Goal: Information Seeking & Learning: Learn about a topic

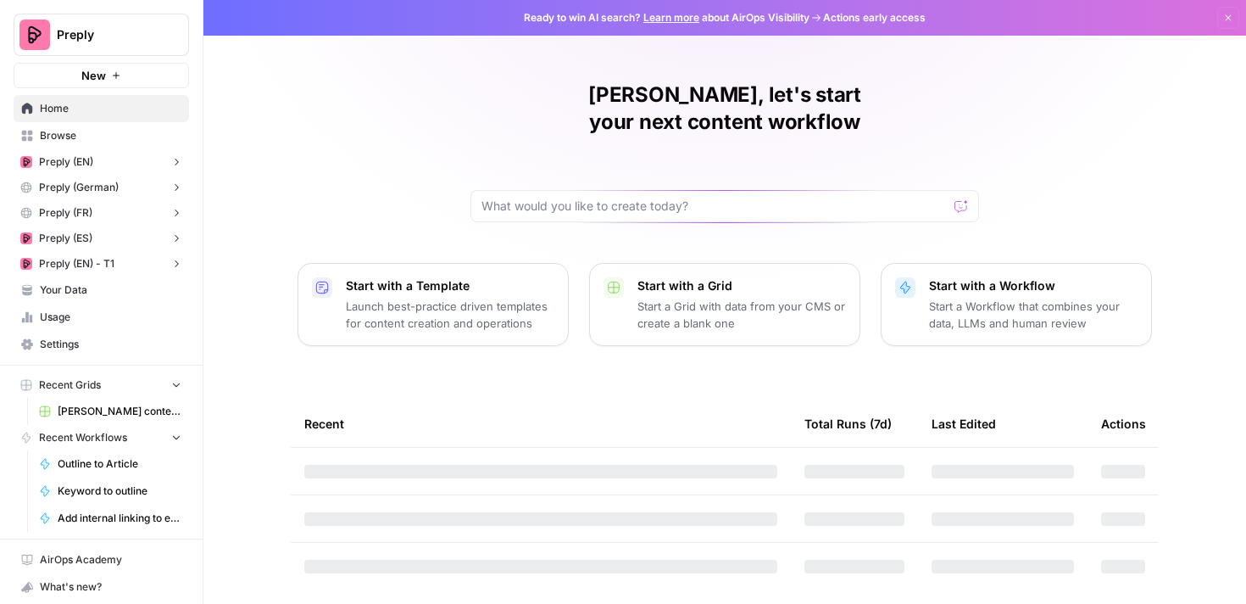
click at [89, 142] on span "Browse" at bounding box center [111, 135] width 142 height 15
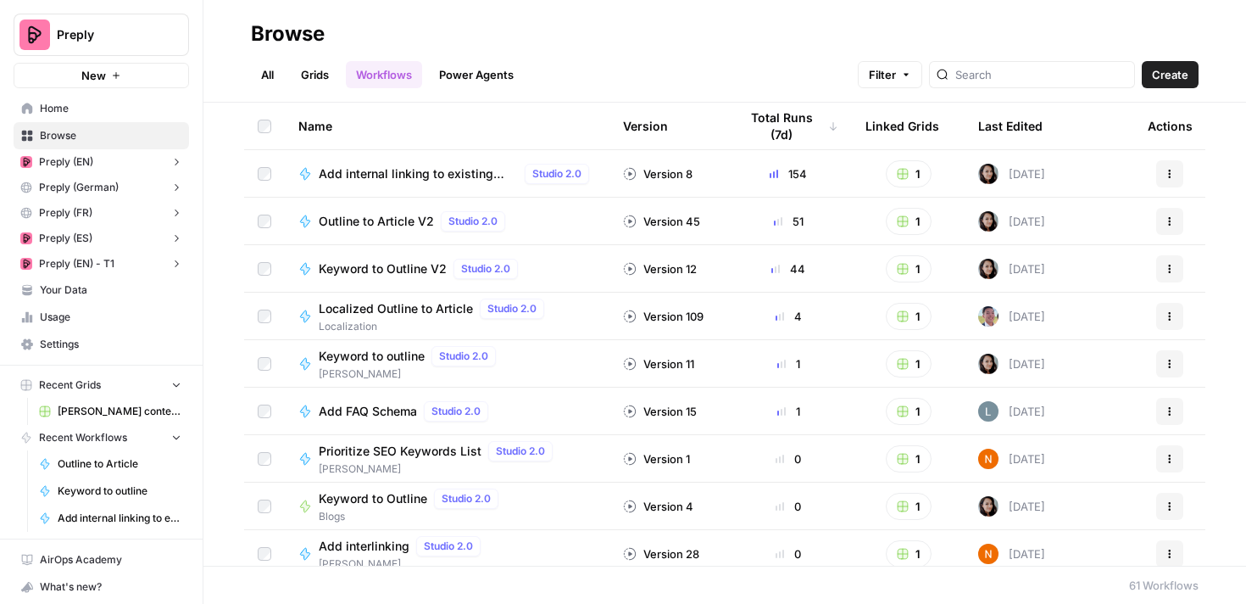
click at [99, 289] on span "Your Data" at bounding box center [111, 289] width 142 height 15
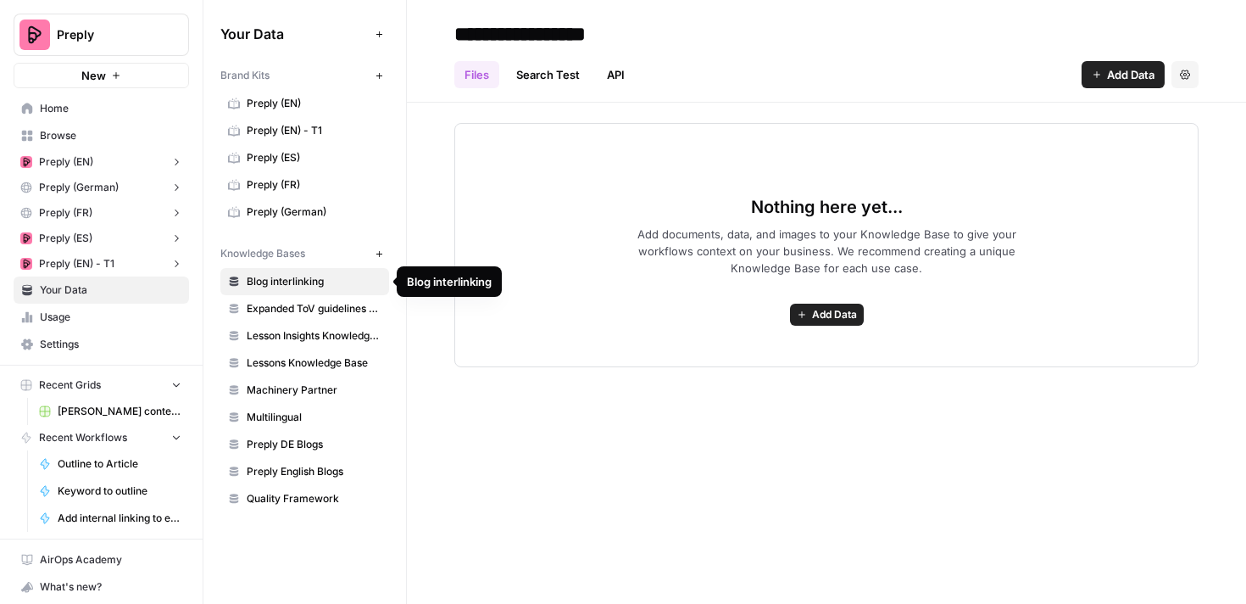
click at [313, 277] on span "Blog interlinking" at bounding box center [314, 281] width 135 height 15
click at [319, 392] on span "Machinery Partner" at bounding box center [314, 389] width 135 height 15
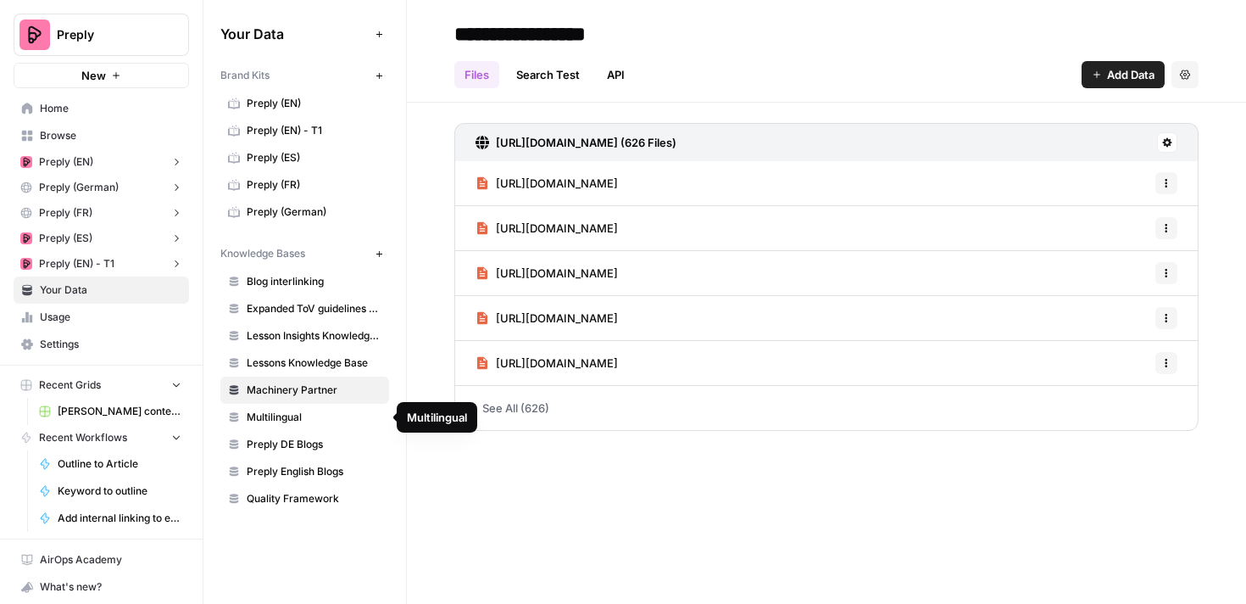
click at [296, 448] on span "Preply DE Blogs" at bounding box center [314, 444] width 135 height 15
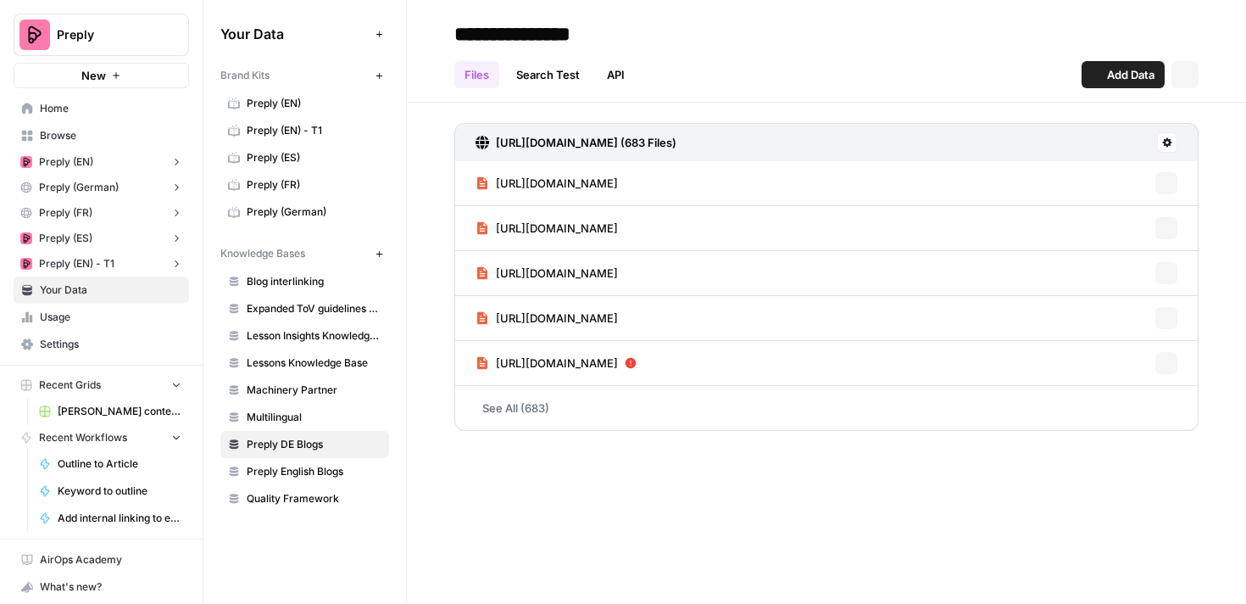
click at [300, 480] on link "Preply English Blogs" at bounding box center [304, 471] width 169 height 27
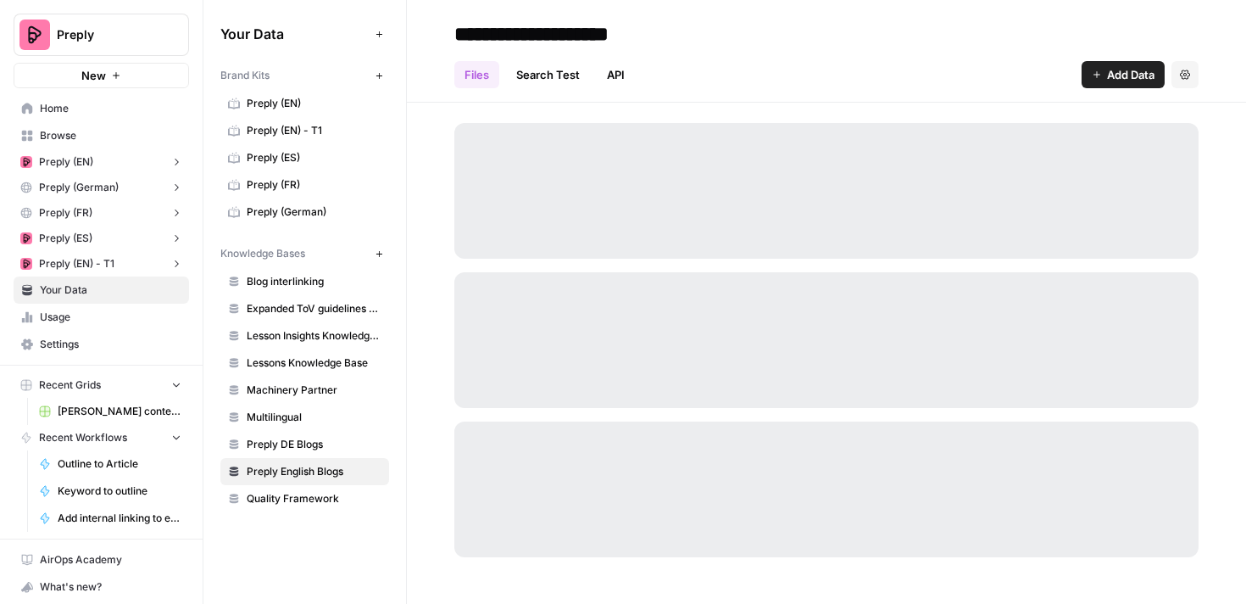
click at [542, 70] on link "Search Test" at bounding box center [548, 74] width 84 height 27
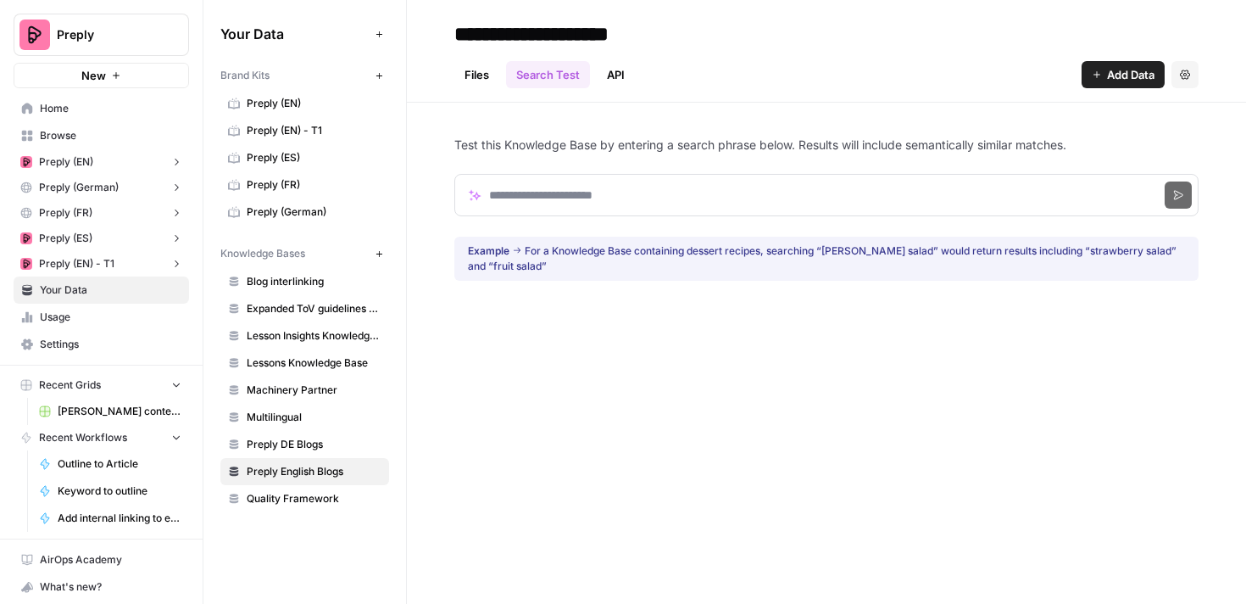
click at [478, 71] on link "Files" at bounding box center [476, 74] width 45 height 27
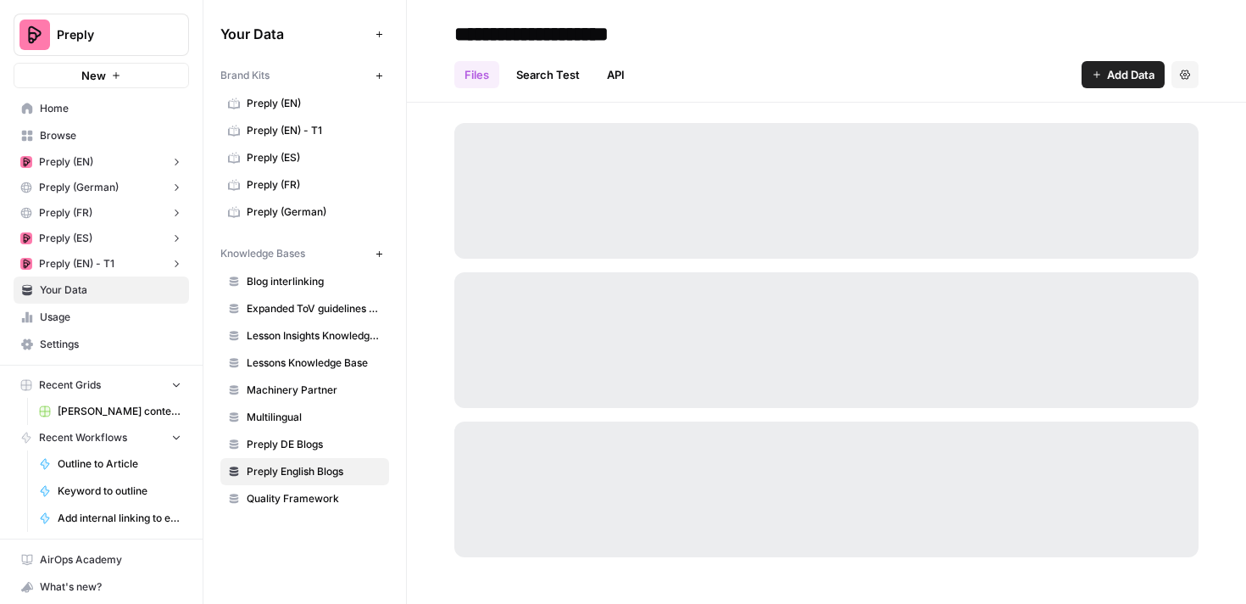
click at [297, 283] on span "Blog interlinking" at bounding box center [314, 281] width 135 height 15
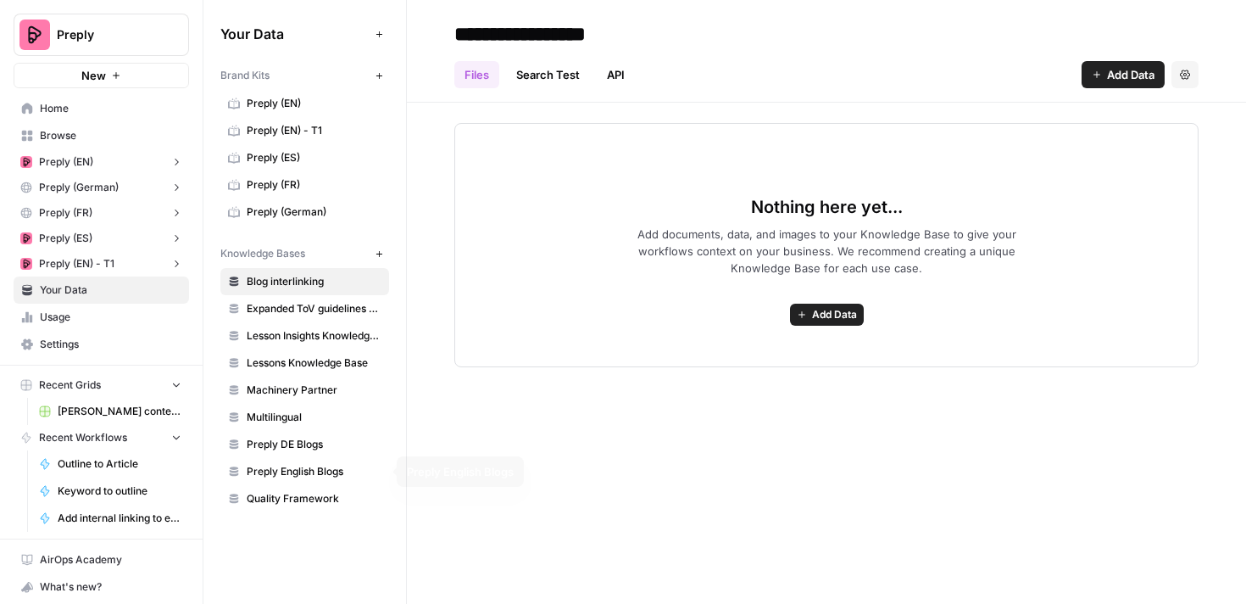
click at [303, 475] on span "Preply English Blogs" at bounding box center [314, 471] width 135 height 15
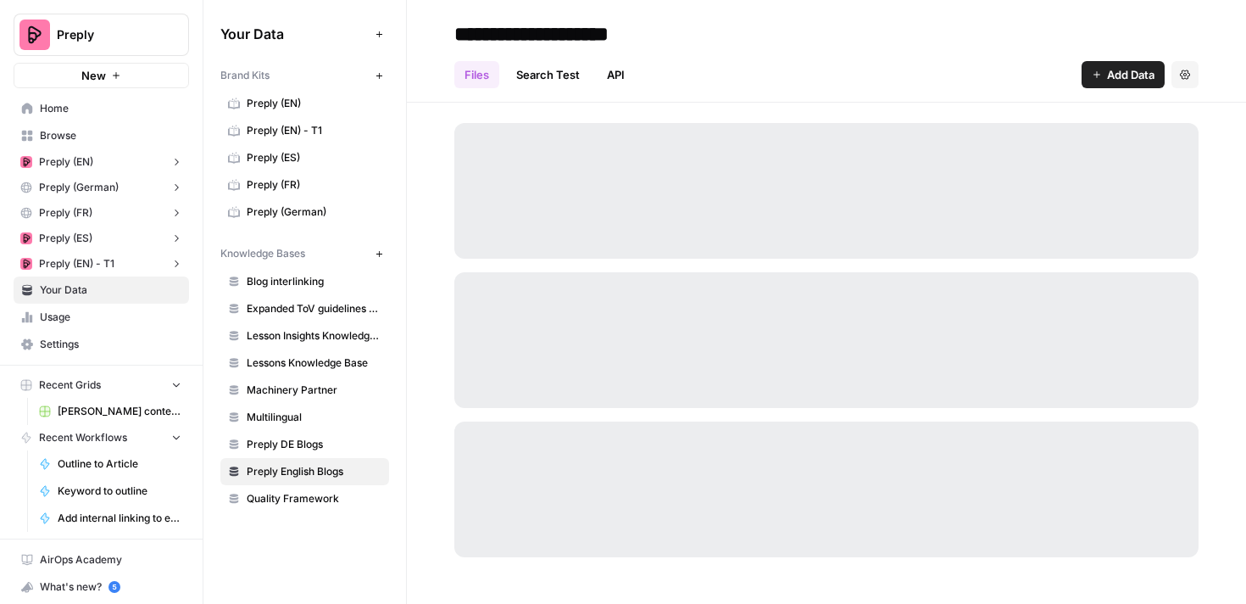
click at [1171, 75] on button "Settings" at bounding box center [1184, 74] width 27 height 27
click at [1237, 68] on header "**********" at bounding box center [826, 51] width 839 height 103
click at [281, 442] on span "Preply DE Blogs" at bounding box center [314, 444] width 135 height 15
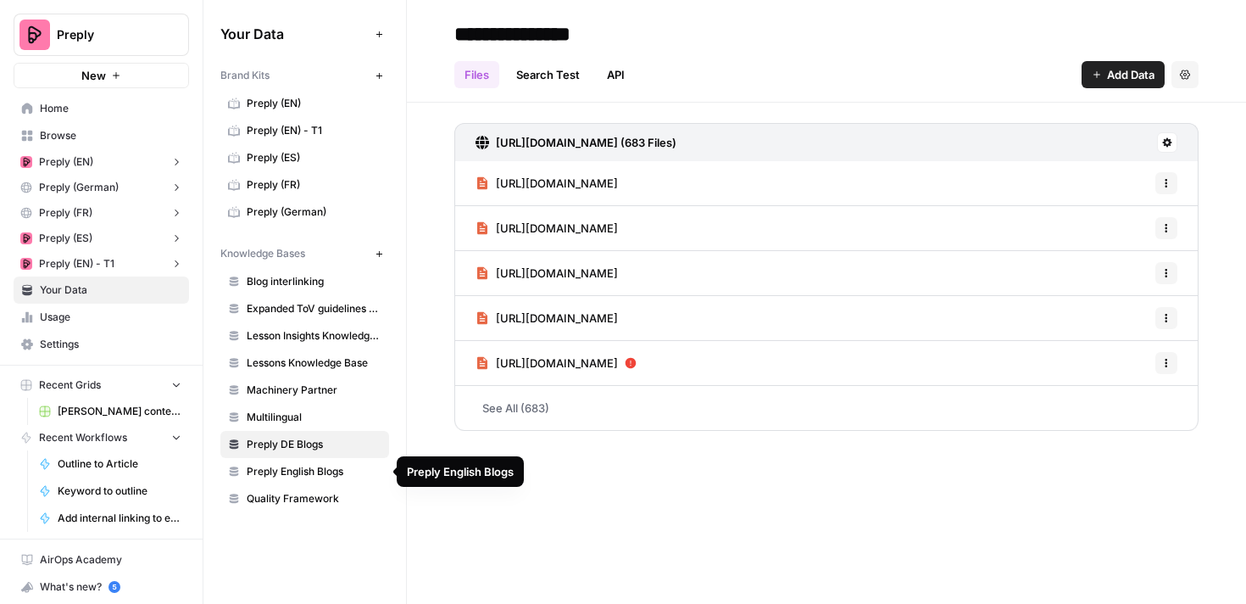
click at [281, 483] on link "Preply English Blogs" at bounding box center [304, 471] width 169 height 27
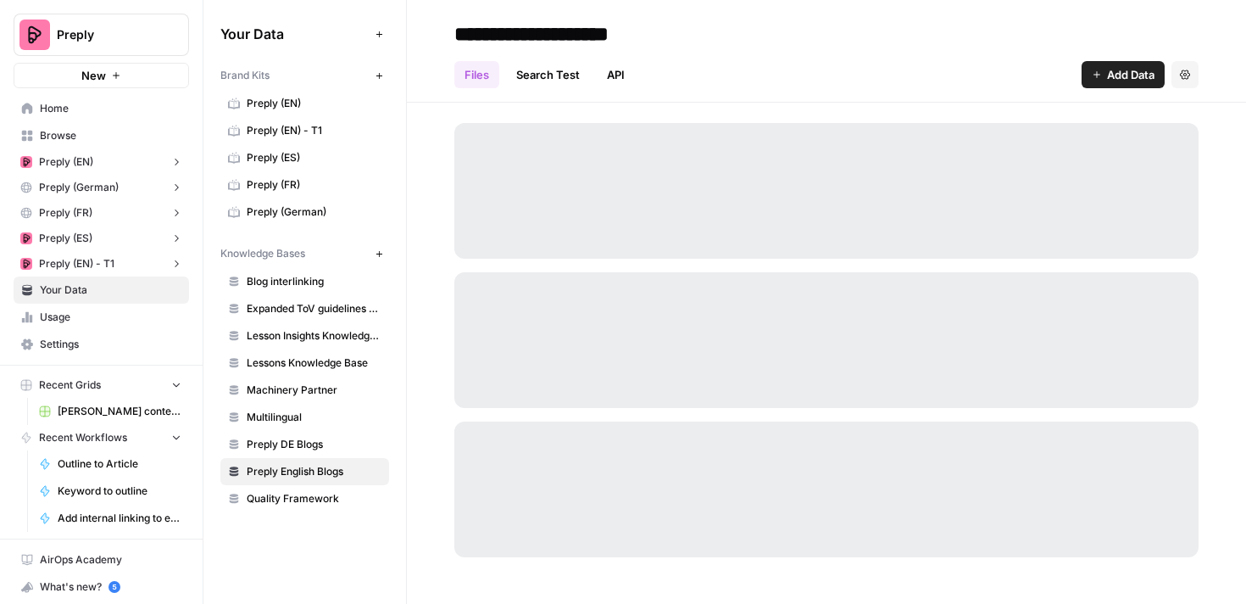
click at [279, 505] on span "Quality Framework" at bounding box center [314, 498] width 135 height 15
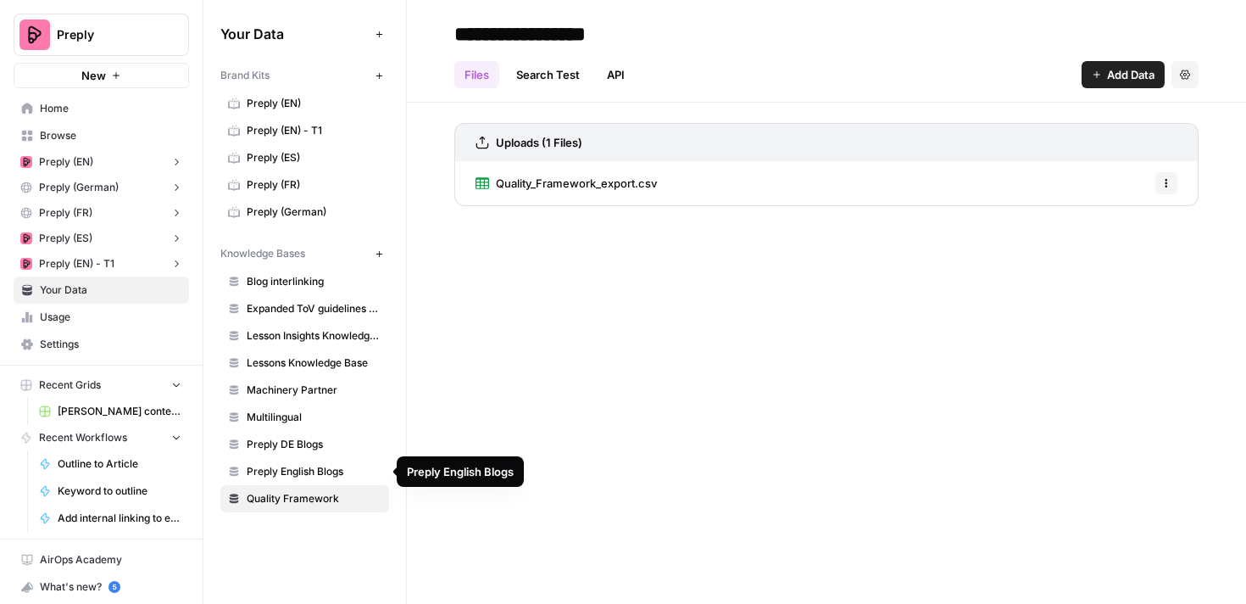
click at [290, 477] on span "Preply English Blogs" at bounding box center [314, 471] width 135 height 15
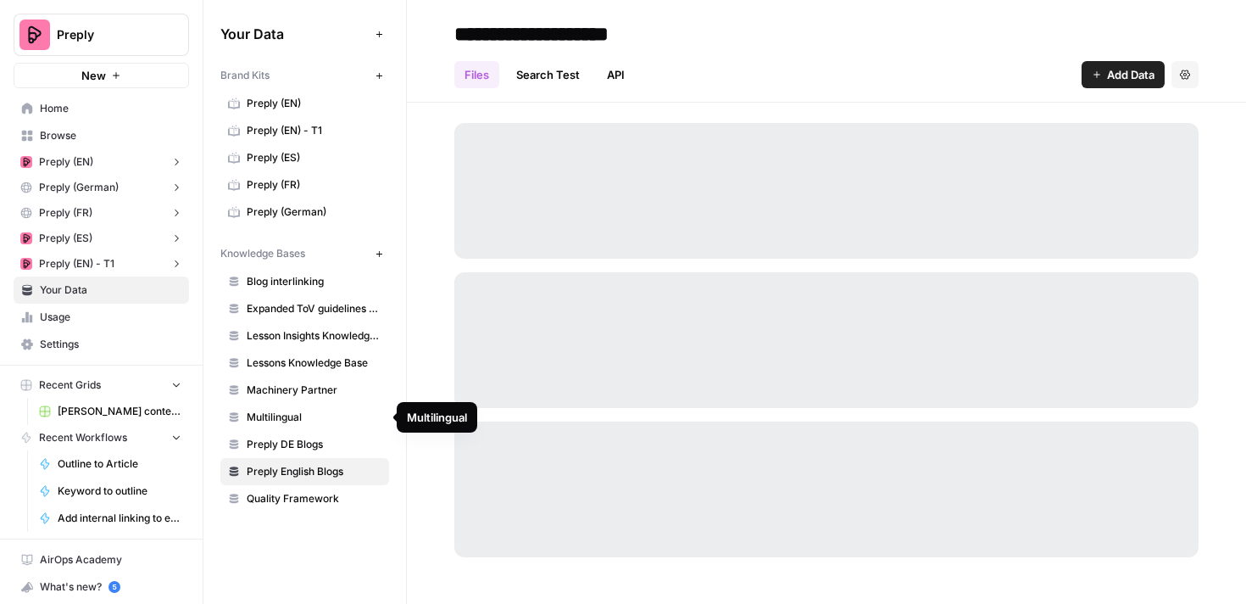
click at [318, 390] on span "Machinery Partner" at bounding box center [314, 389] width 135 height 15
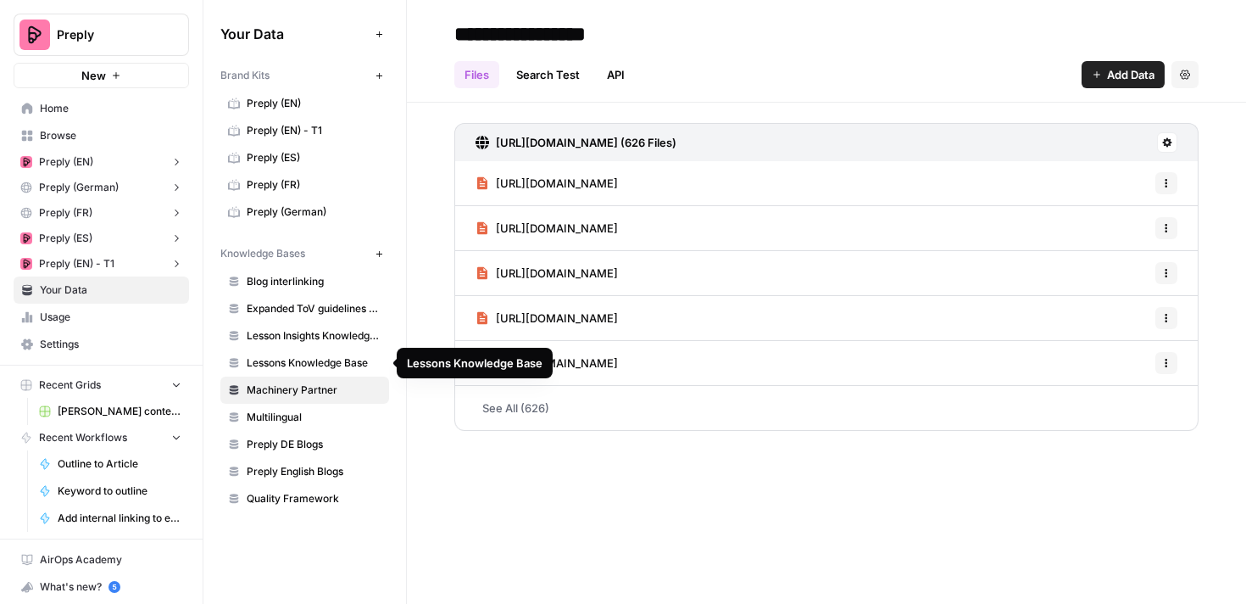
click at [327, 364] on span "Lessons Knowledge Base" at bounding box center [314, 362] width 135 height 15
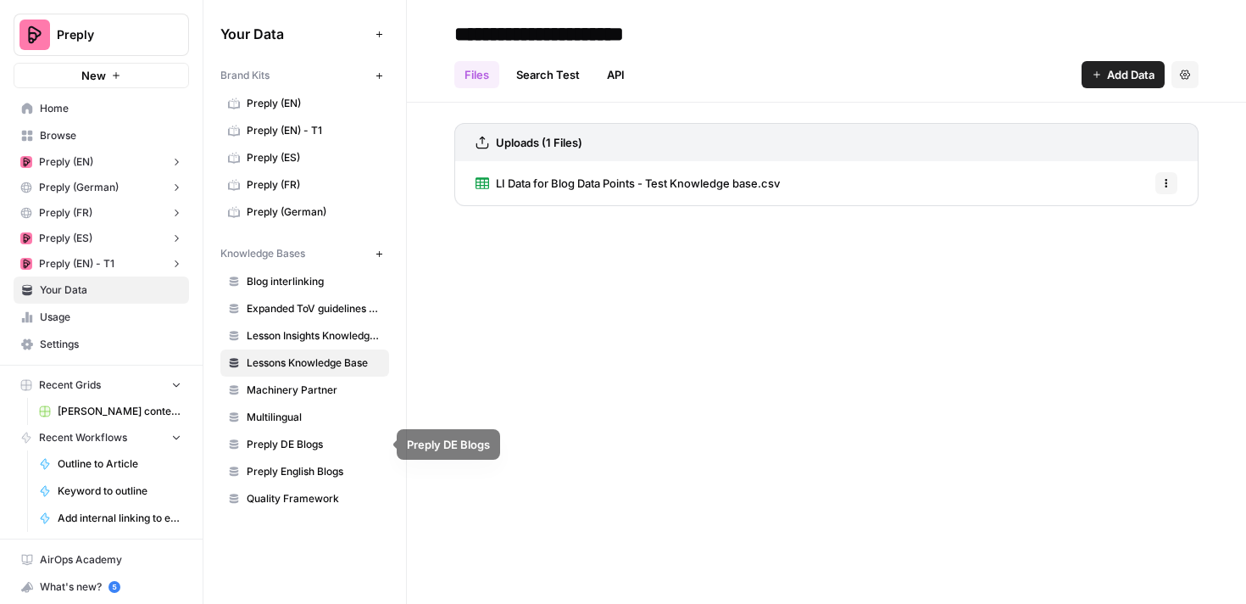
click at [306, 472] on span "Preply English Blogs" at bounding box center [314, 471] width 135 height 15
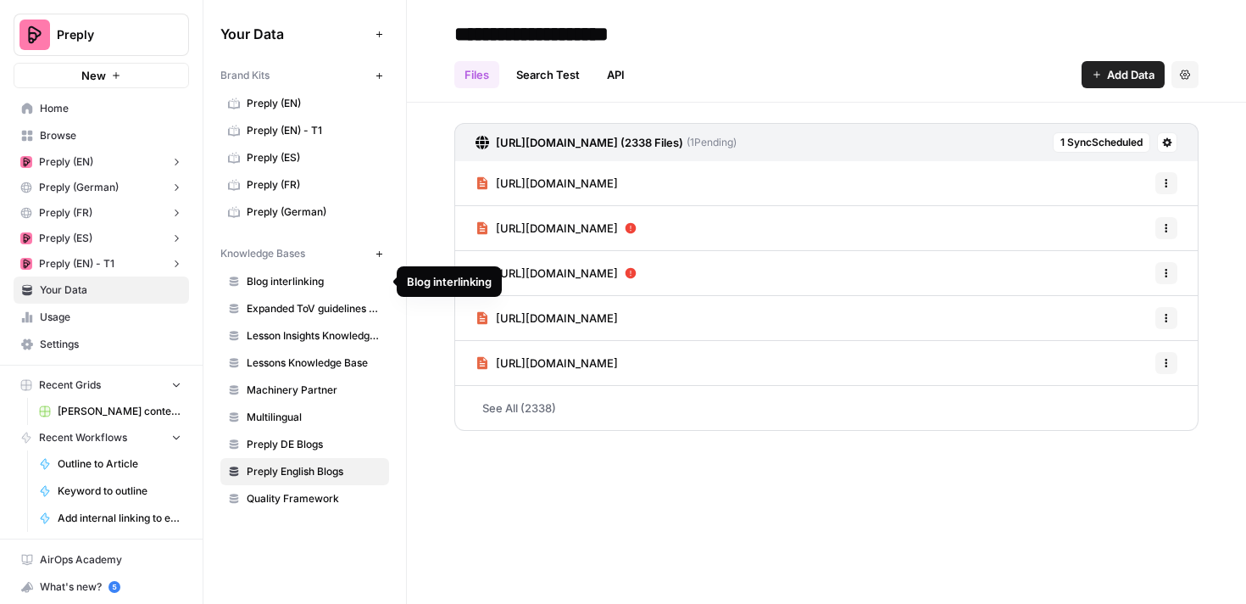
click at [298, 279] on span "Blog interlinking" at bounding box center [314, 281] width 135 height 15
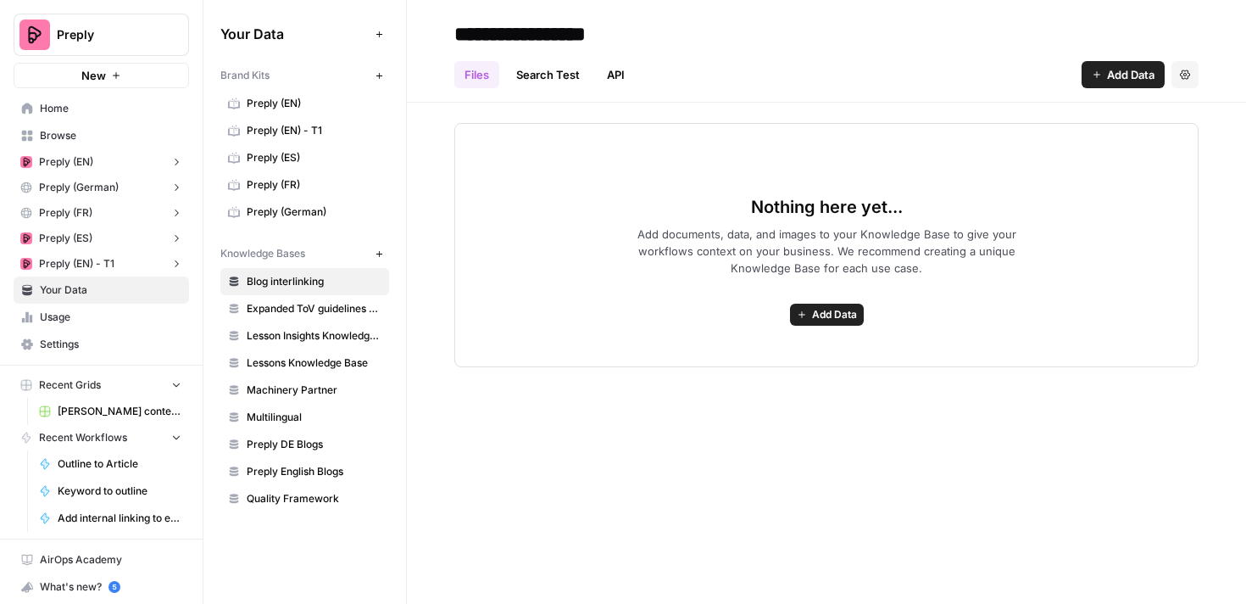
click at [565, 67] on link "Search Test" at bounding box center [548, 74] width 84 height 27
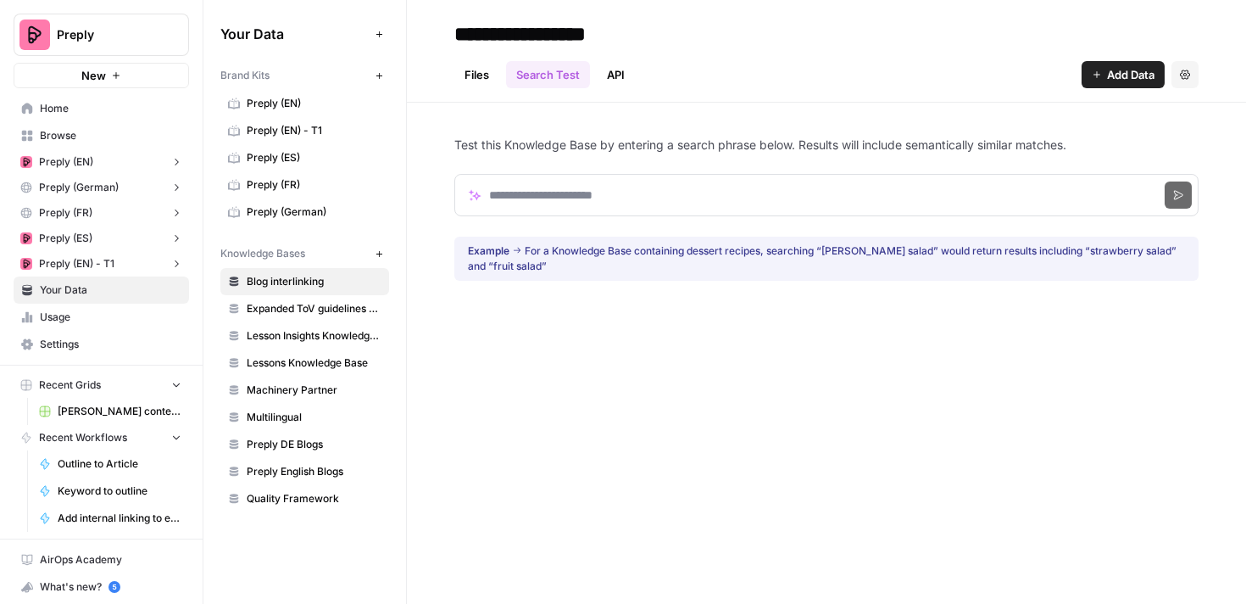
click at [615, 77] on link "API" at bounding box center [616, 74] width 38 height 27
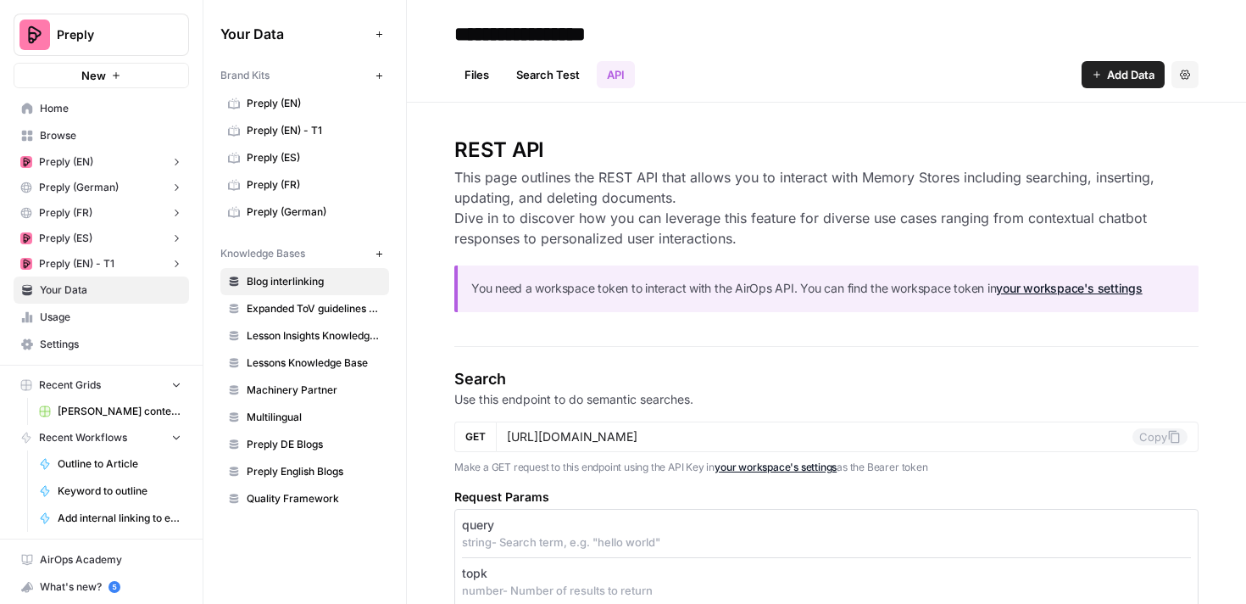
click at [476, 75] on link "Files" at bounding box center [476, 74] width 45 height 27
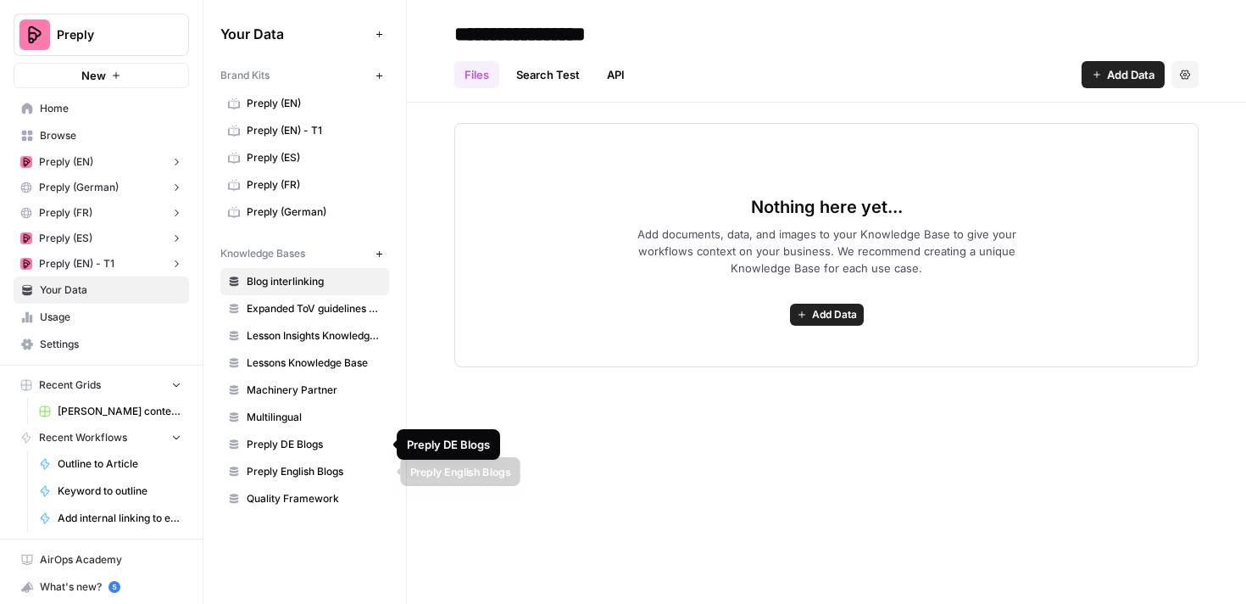
click at [331, 471] on span "Preply English Blogs" at bounding box center [314, 471] width 135 height 15
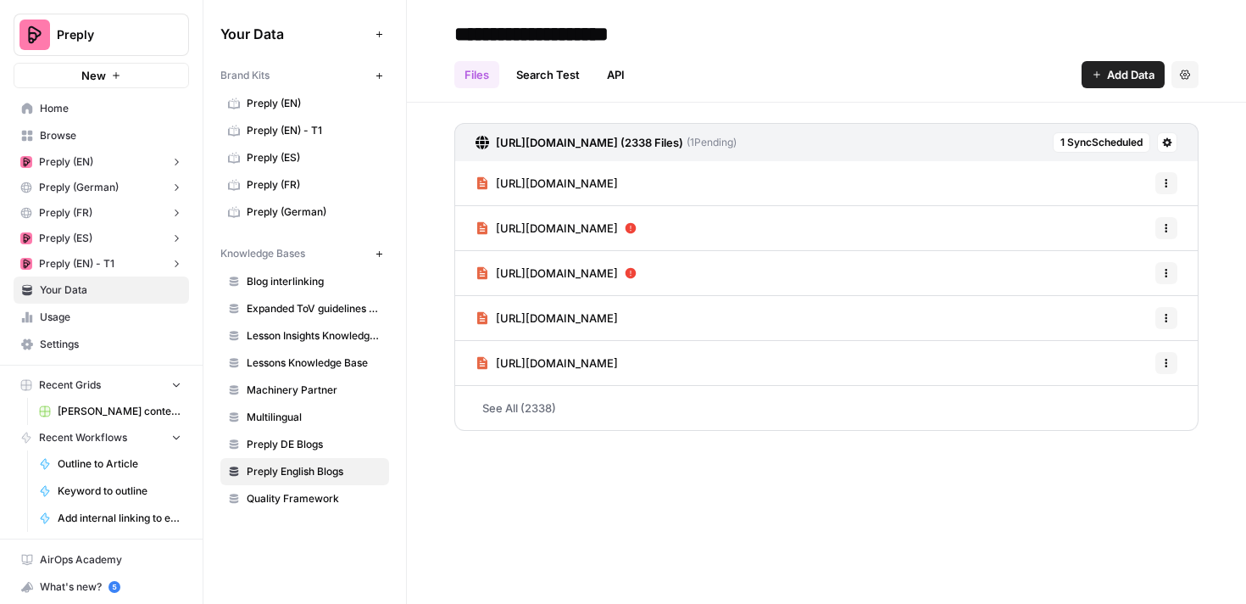
click at [519, 408] on link "See All (2338)" at bounding box center [826, 408] width 744 height 44
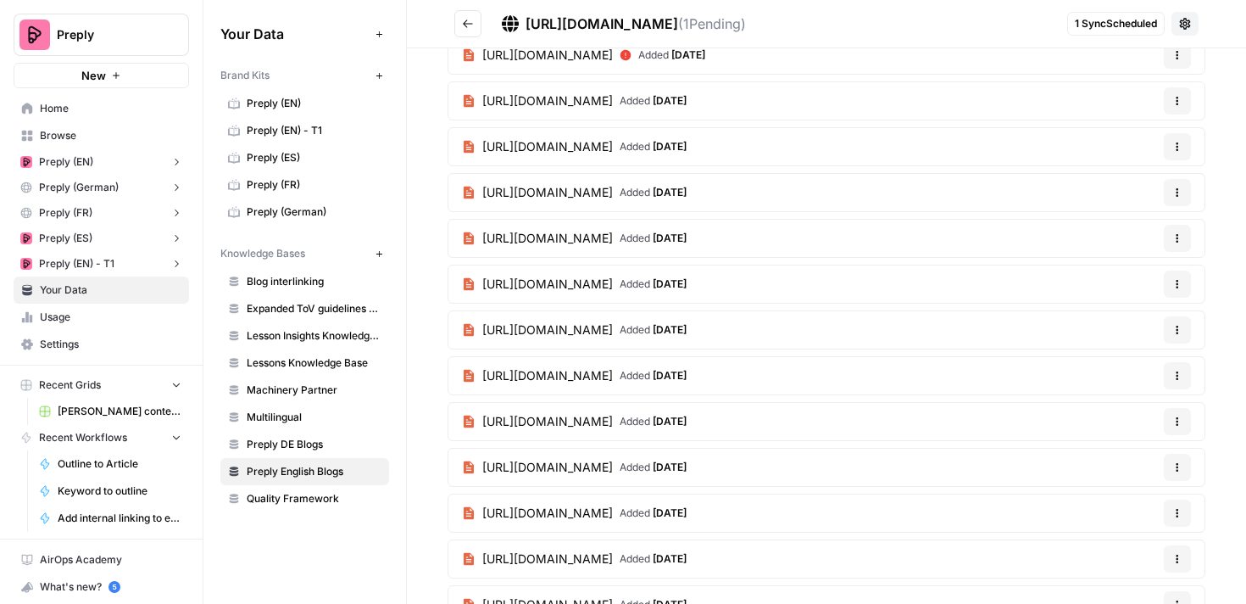
scroll to position [66, 0]
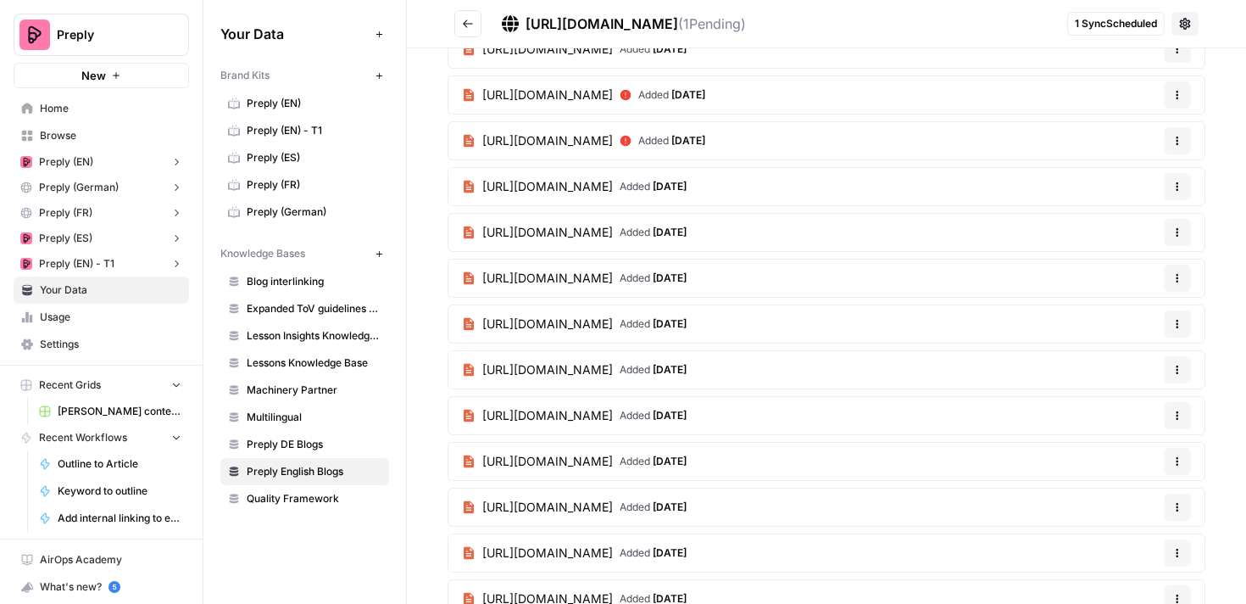
click at [335, 440] on span "Preply DE Blogs" at bounding box center [314, 444] width 135 height 15
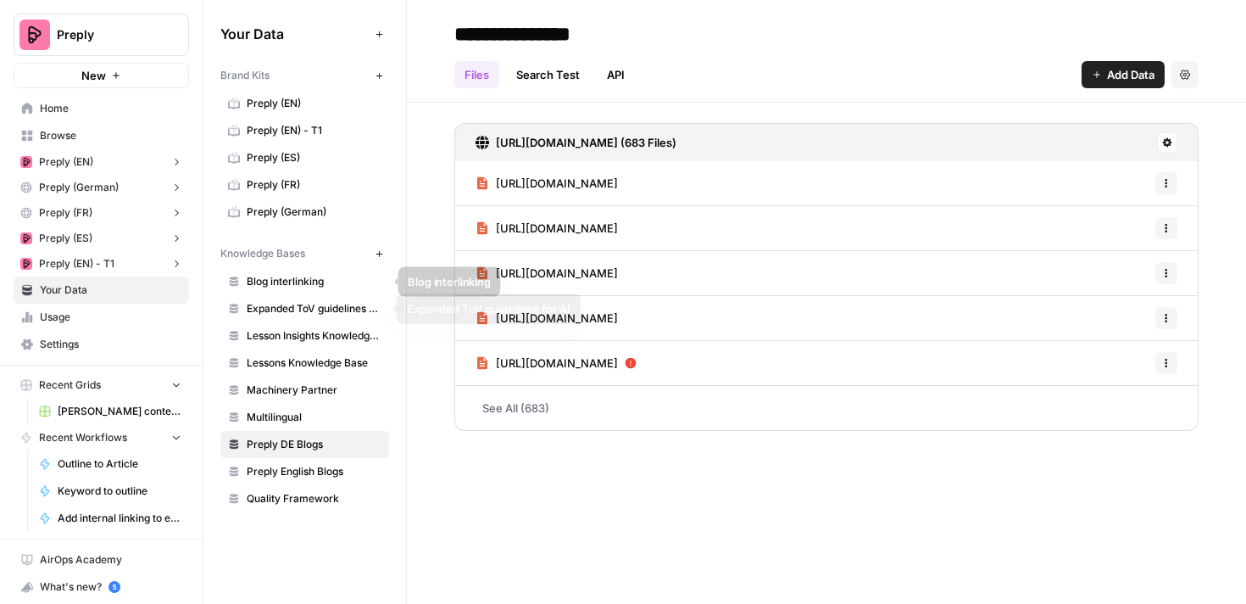
click at [302, 286] on span "Blog interlinking" at bounding box center [314, 281] width 135 height 15
